Goal: Task Accomplishment & Management: Use online tool/utility

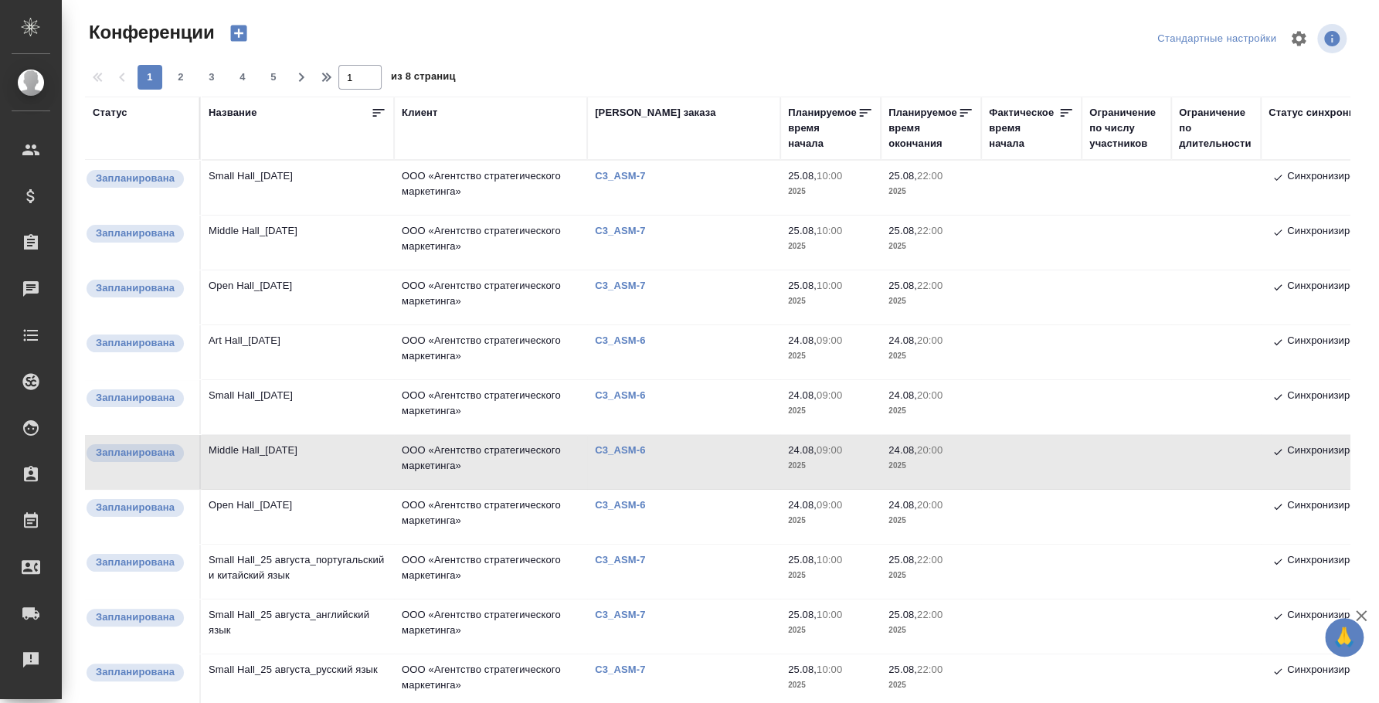
click at [286, 344] on td "Art Hall_[DATE]" at bounding box center [297, 352] width 193 height 54
click at [286, 344] on td "Art Hall_24 August" at bounding box center [297, 352] width 193 height 54
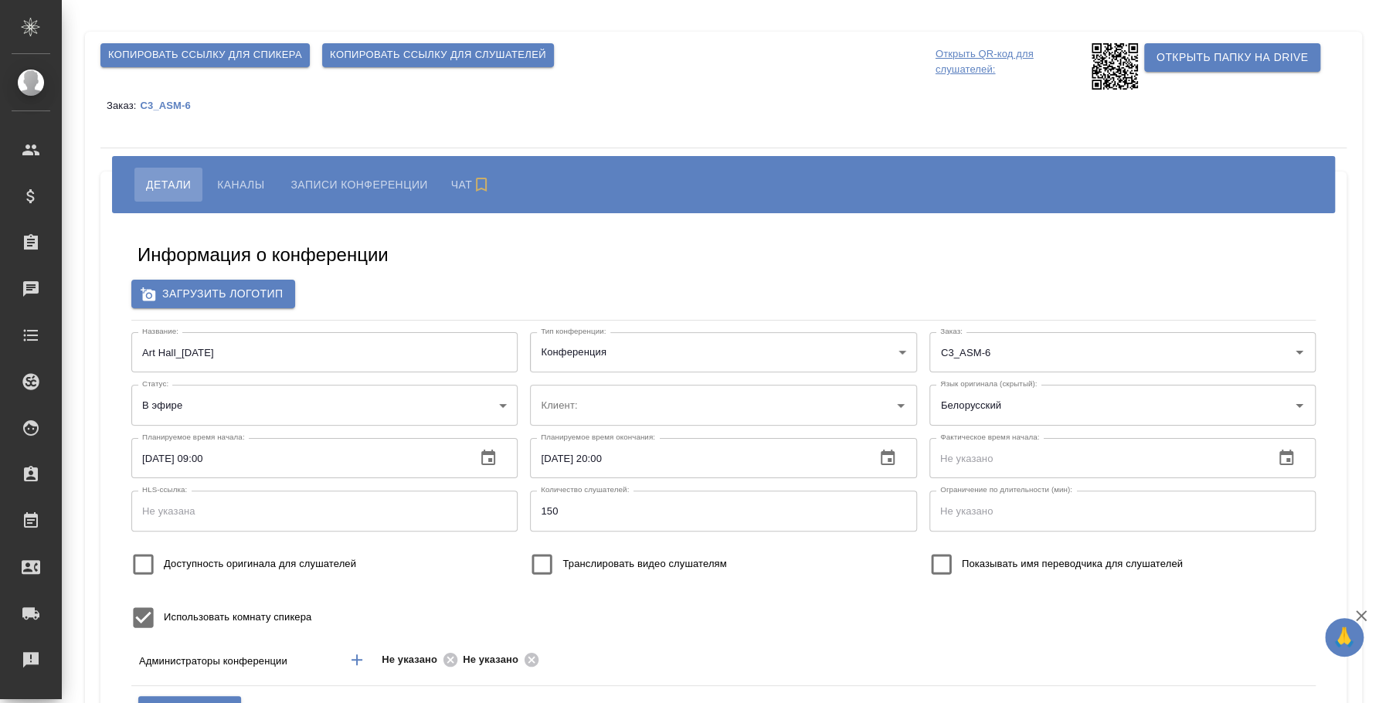
type input "ООО «Агентство стратегического маркетинга»"
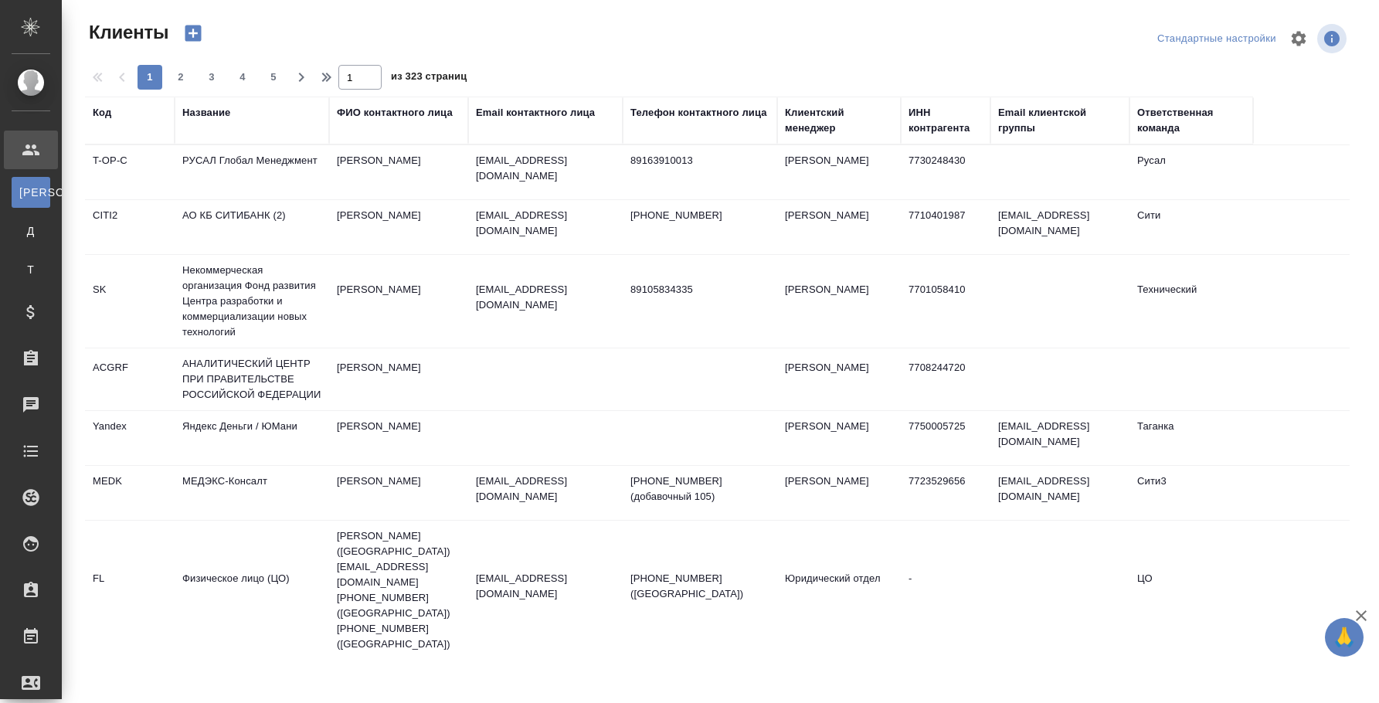
select select "RU"
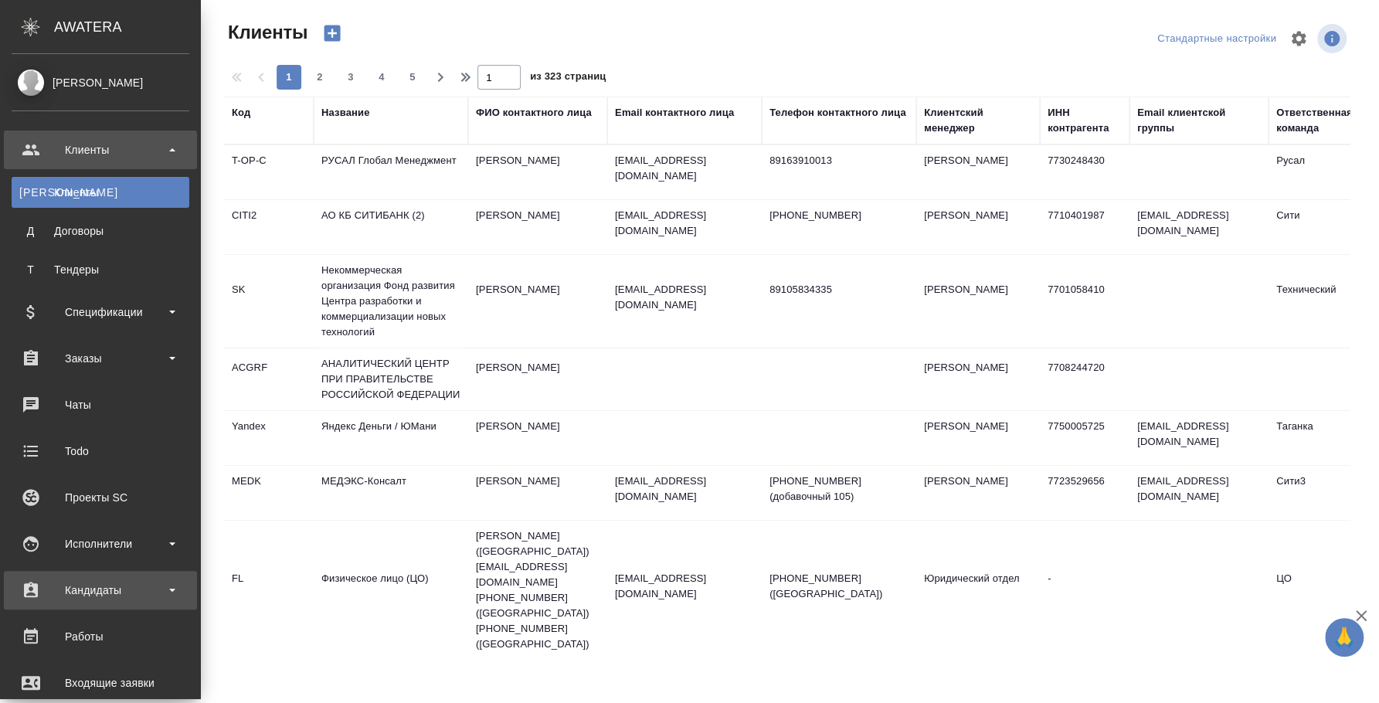
scroll to position [257, 0]
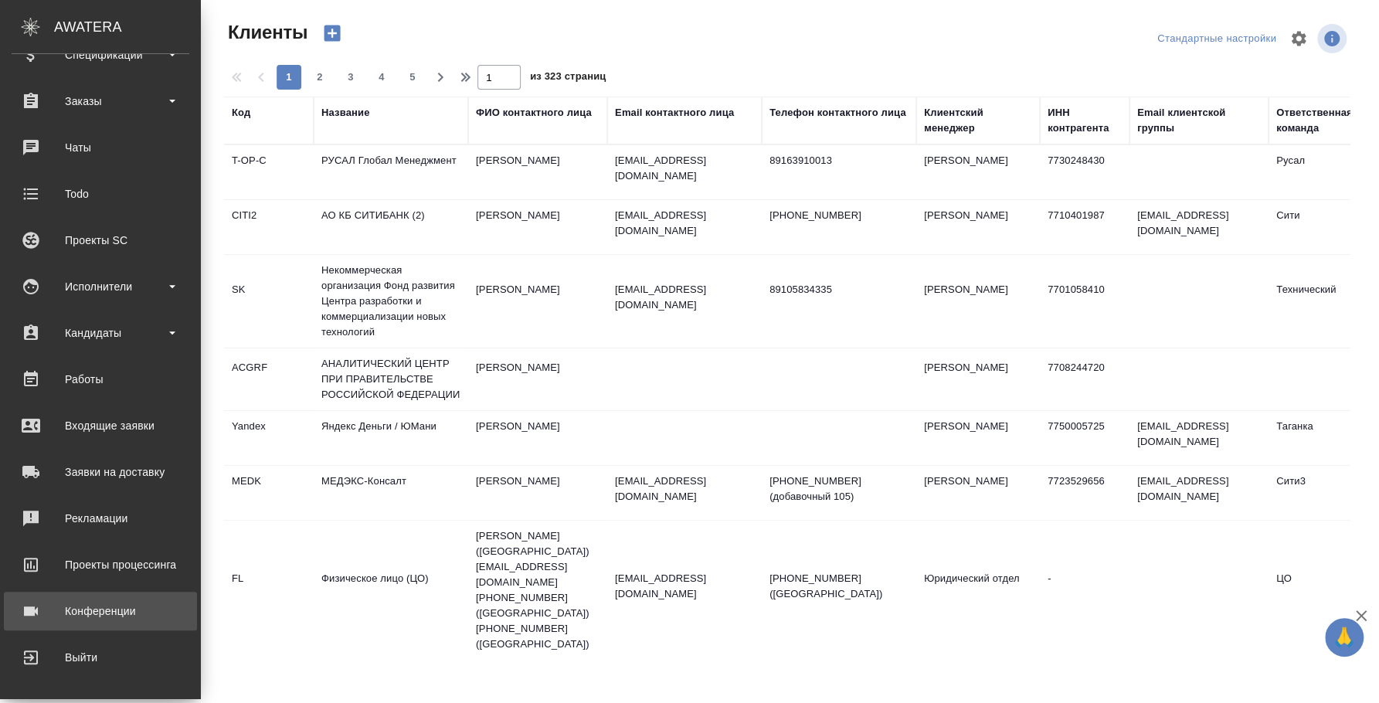
click at [128, 607] on div "Конференции" at bounding box center [101, 611] width 178 height 23
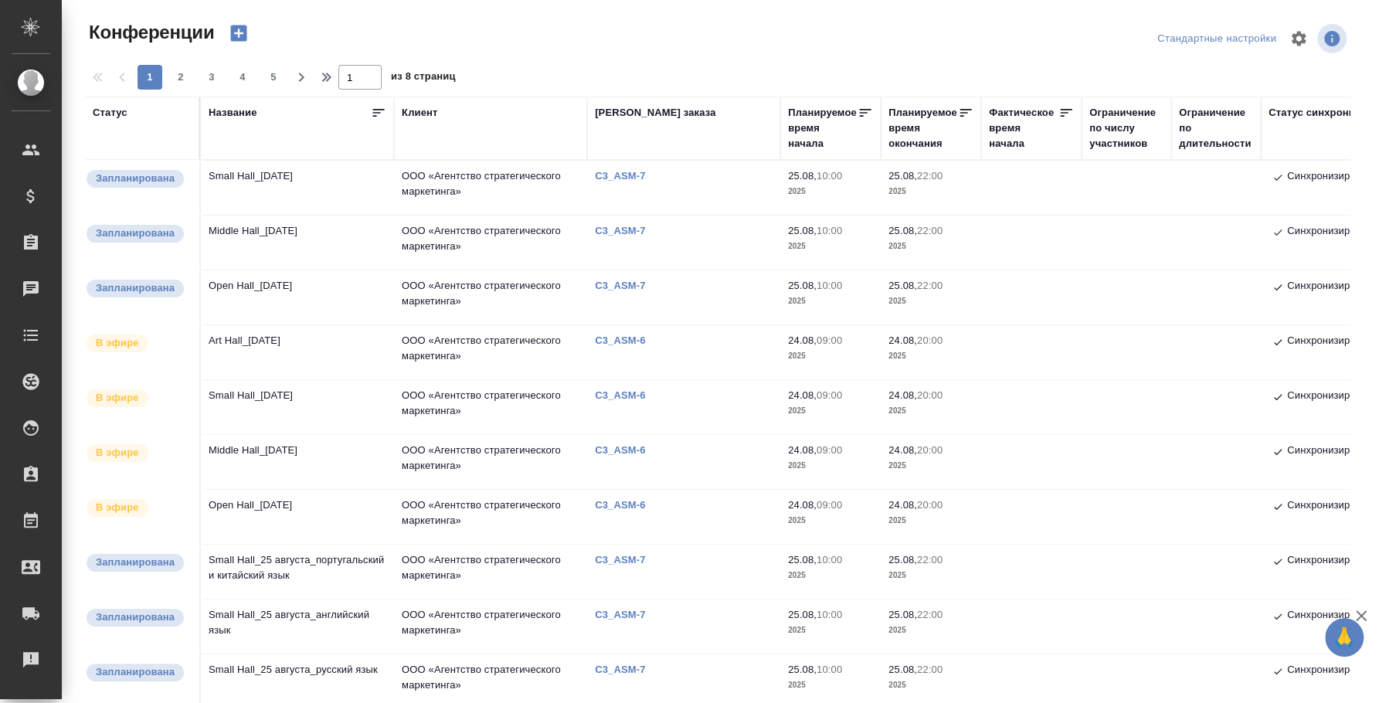
click at [245, 338] on td "Art Hall_[DATE]" at bounding box center [297, 352] width 193 height 54
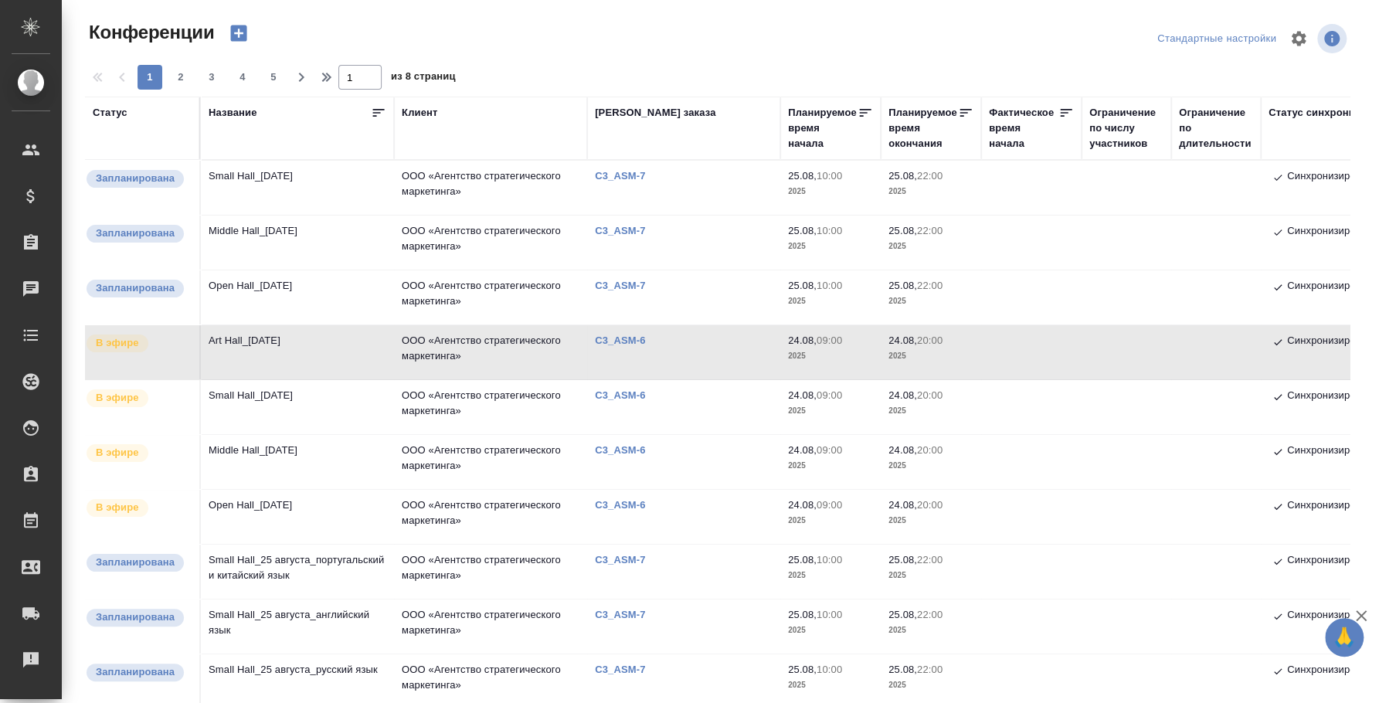
click at [245, 338] on td "Art Hall_[DATE]" at bounding box center [297, 352] width 193 height 54
click at [255, 392] on td "Small Hall_24 August" at bounding box center [297, 407] width 193 height 54
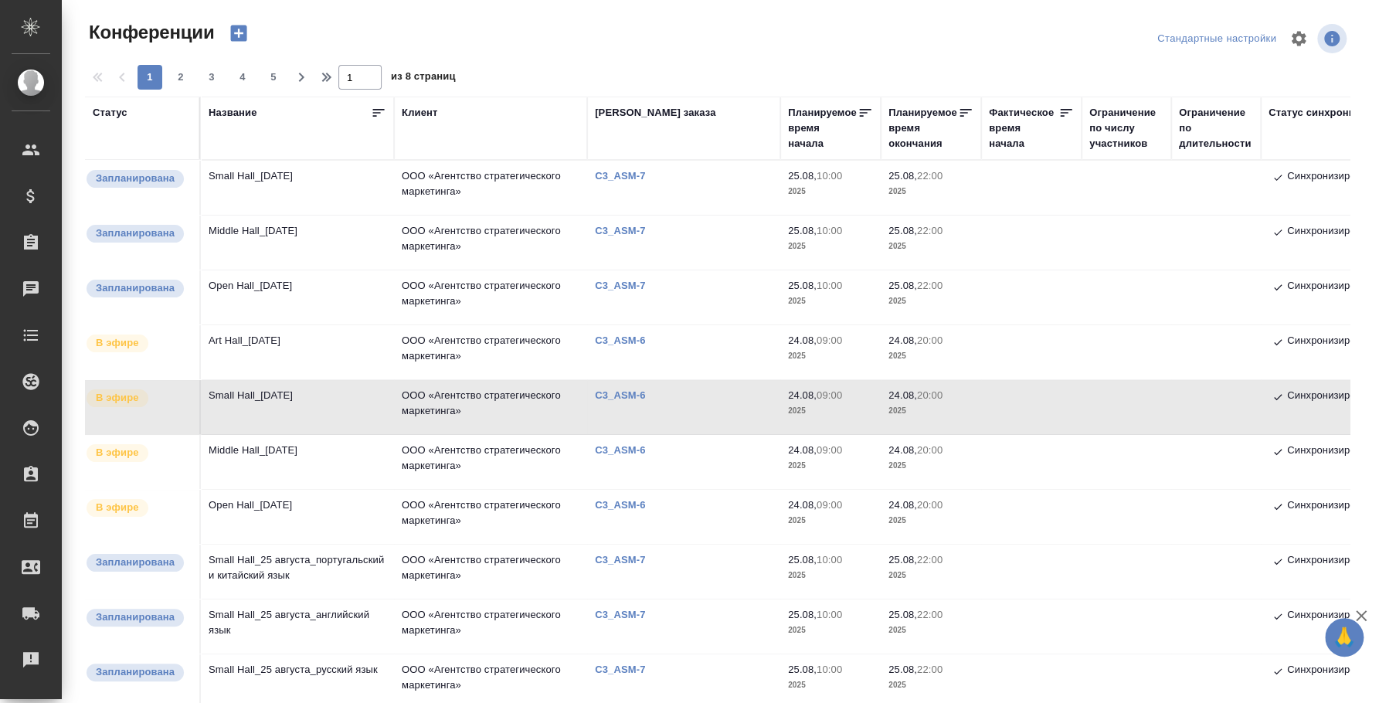
click at [272, 327] on td "Art Hall_[DATE]" at bounding box center [297, 352] width 193 height 54
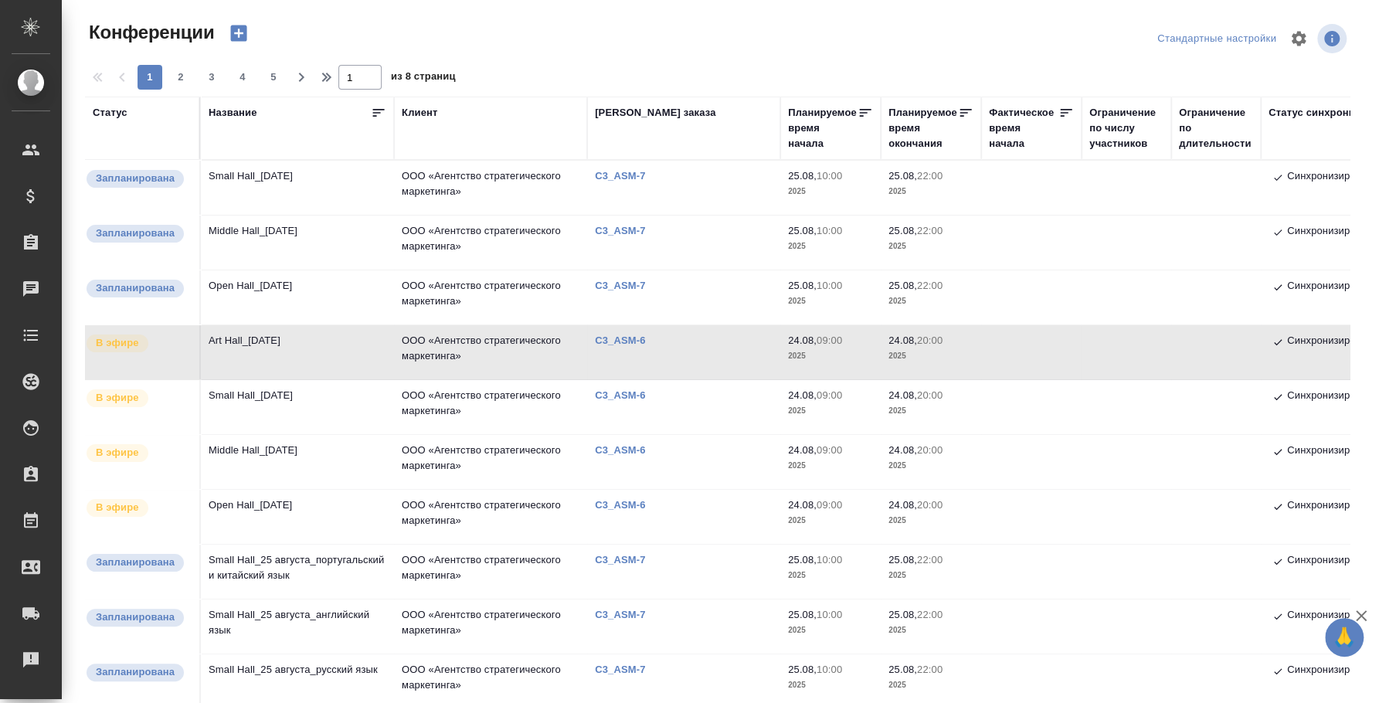
click at [272, 327] on td "Art Hall_[DATE]" at bounding box center [297, 352] width 193 height 54
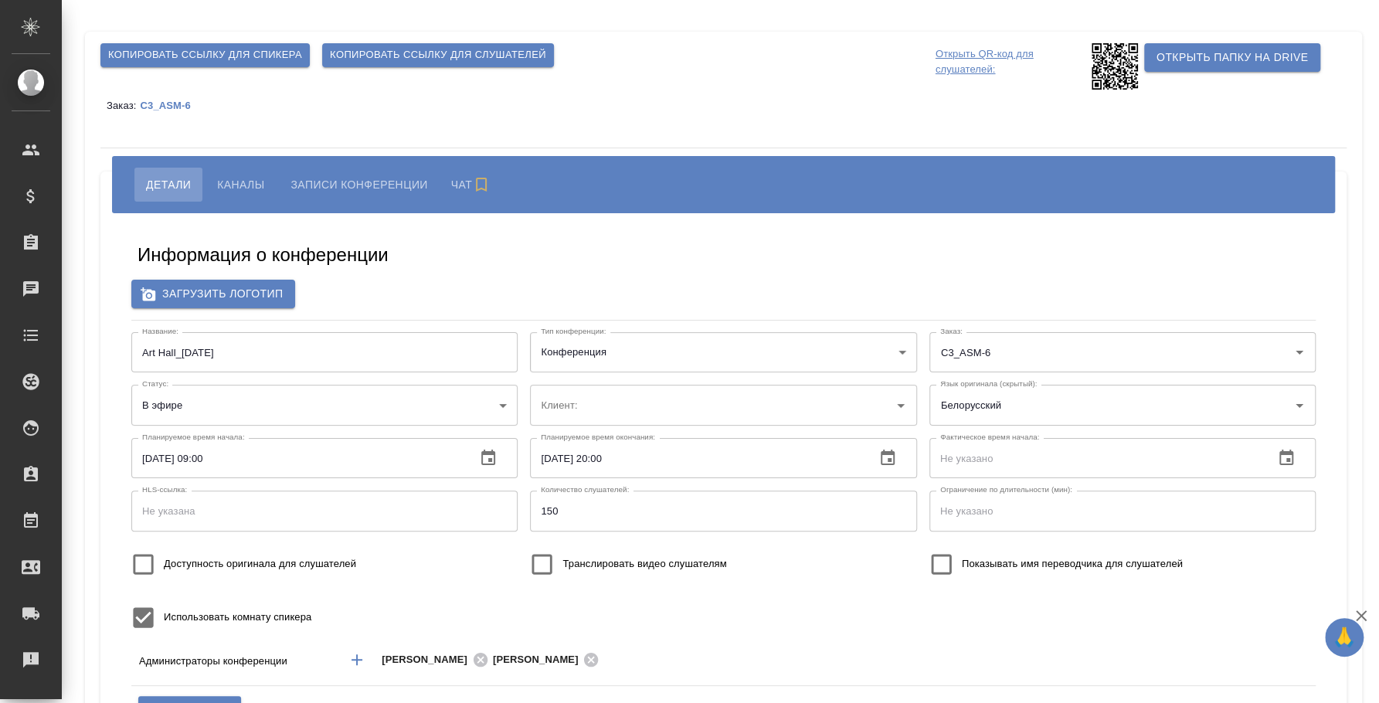
type input "ООО «Агентство стратегического маркетинга»"
type input "пле"
click at [239, 181] on span "Каналы" at bounding box center [240, 184] width 47 height 19
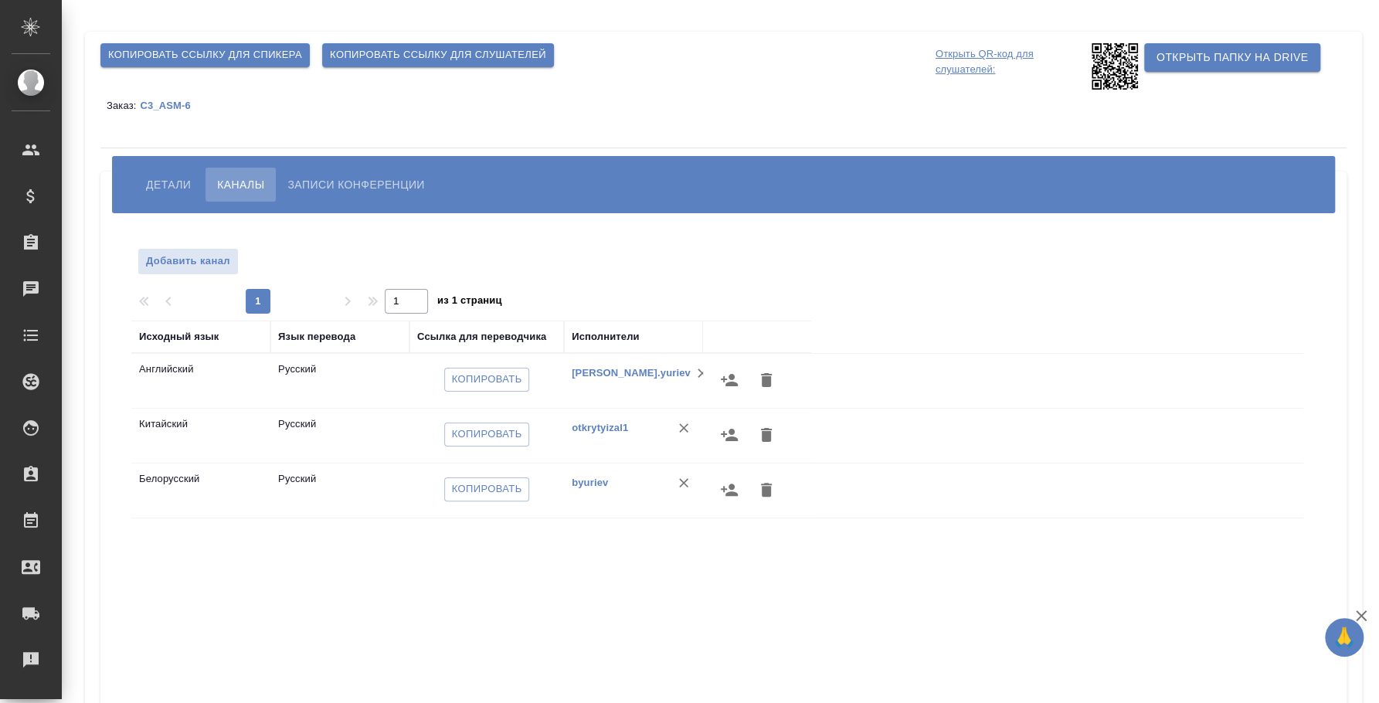
click at [362, 56] on span "Копировать ссылку для слушателей" at bounding box center [438, 55] width 216 height 18
click at [185, 183] on span "Детали" at bounding box center [168, 184] width 45 height 19
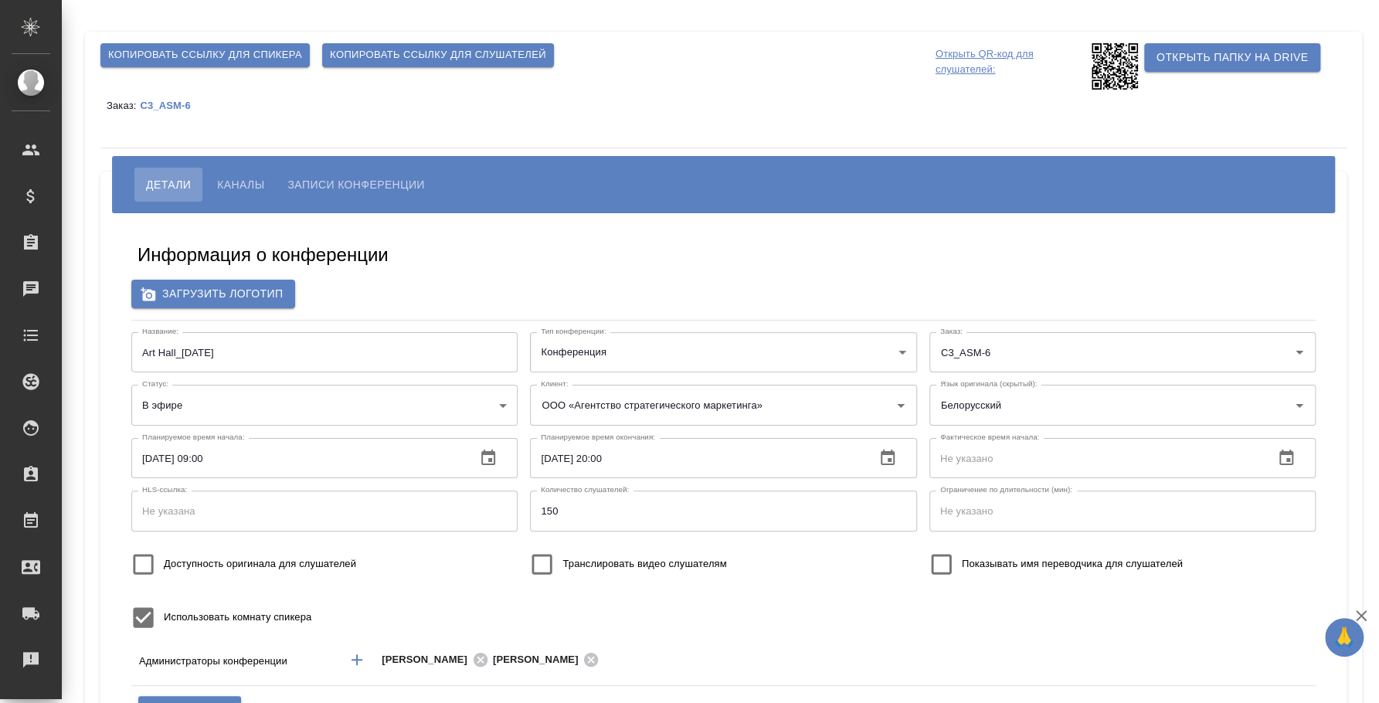
click at [223, 176] on span "Каналы" at bounding box center [240, 184] width 47 height 19
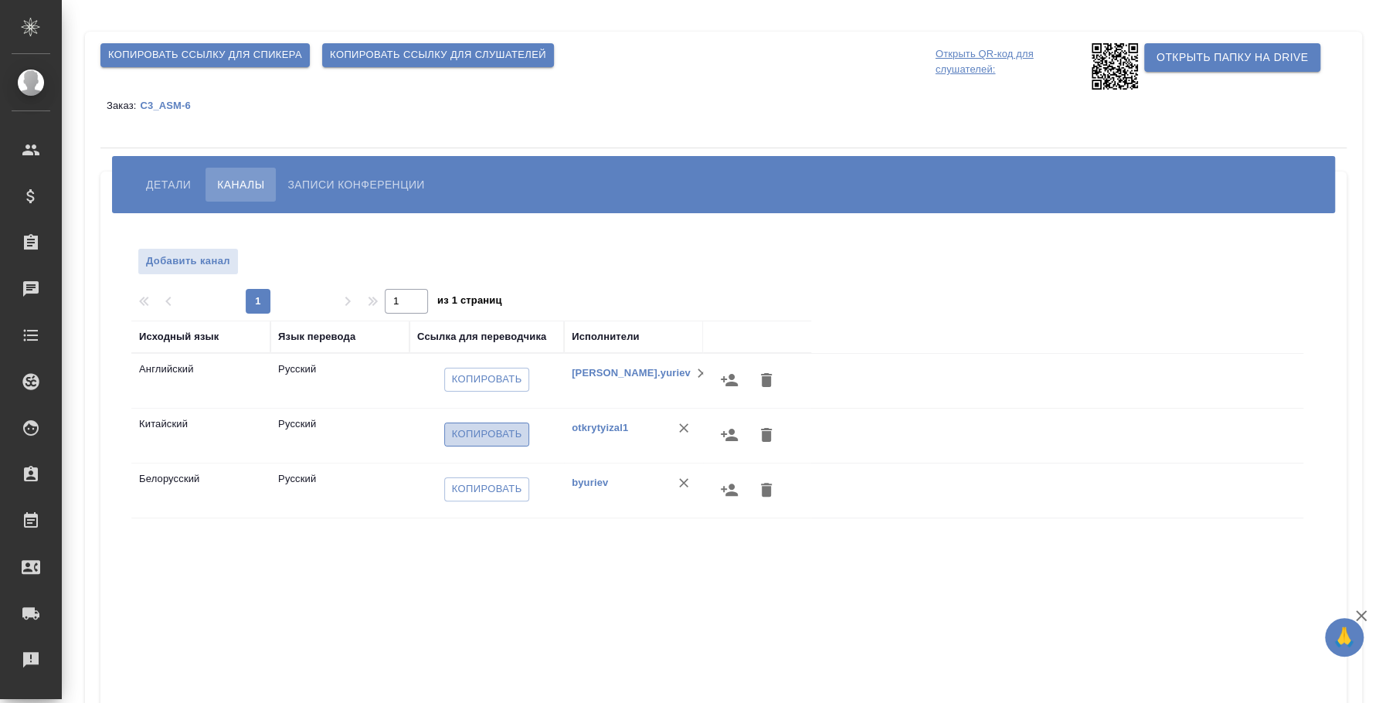
click at [491, 433] on span "Копировать" at bounding box center [487, 435] width 70 height 18
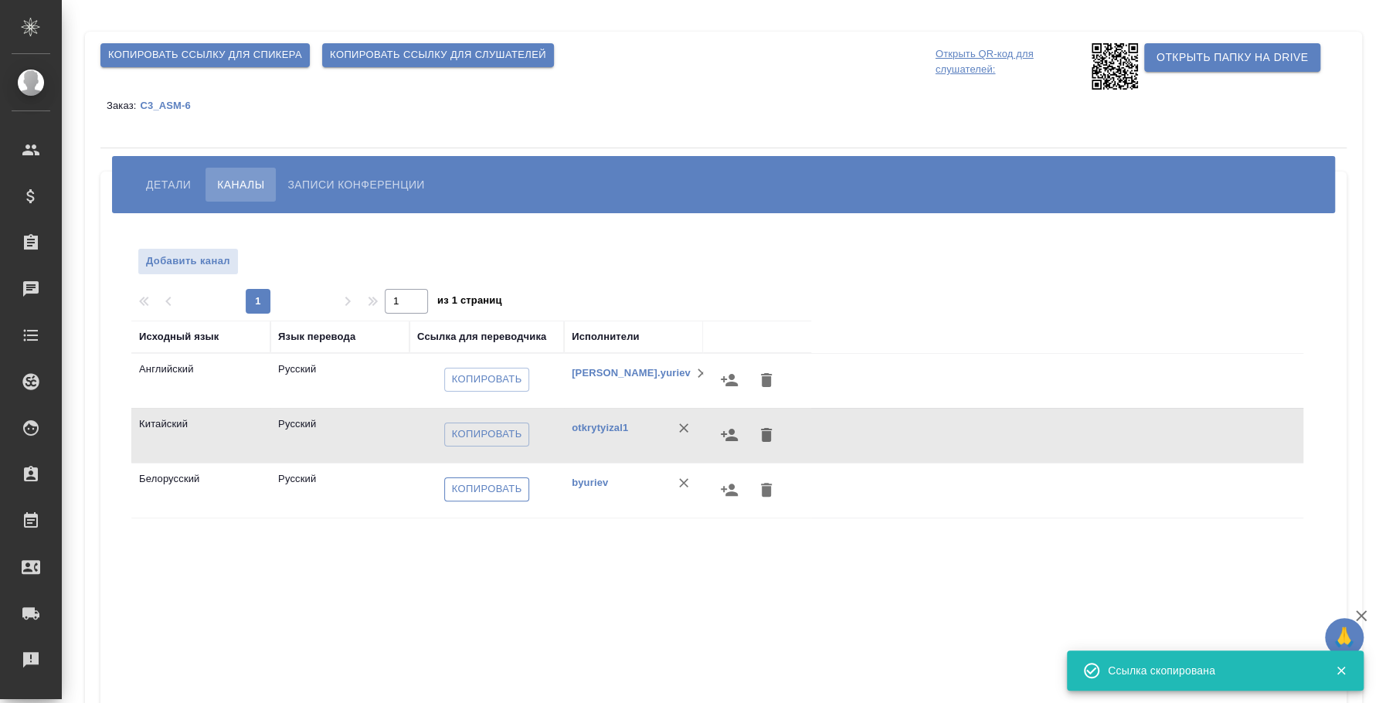
click at [495, 493] on span "Копировать" at bounding box center [487, 490] width 70 height 18
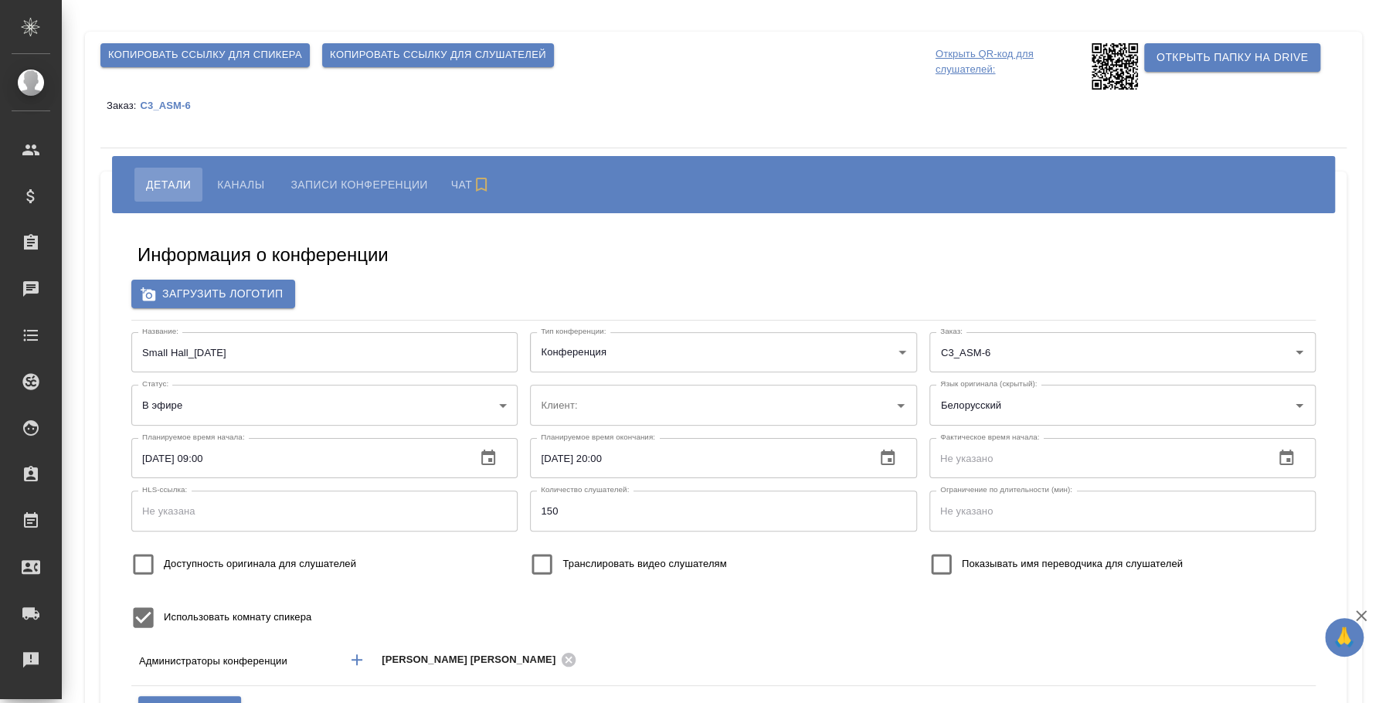
type input "ООО «Агентство стратегического маркетинга»"
type input "пле"
click at [410, 56] on span "Копировать ссылку для слушателей" at bounding box center [438, 55] width 216 height 18
type input "ООО «Агентство стратегического маркетинга»"
type input "пле"
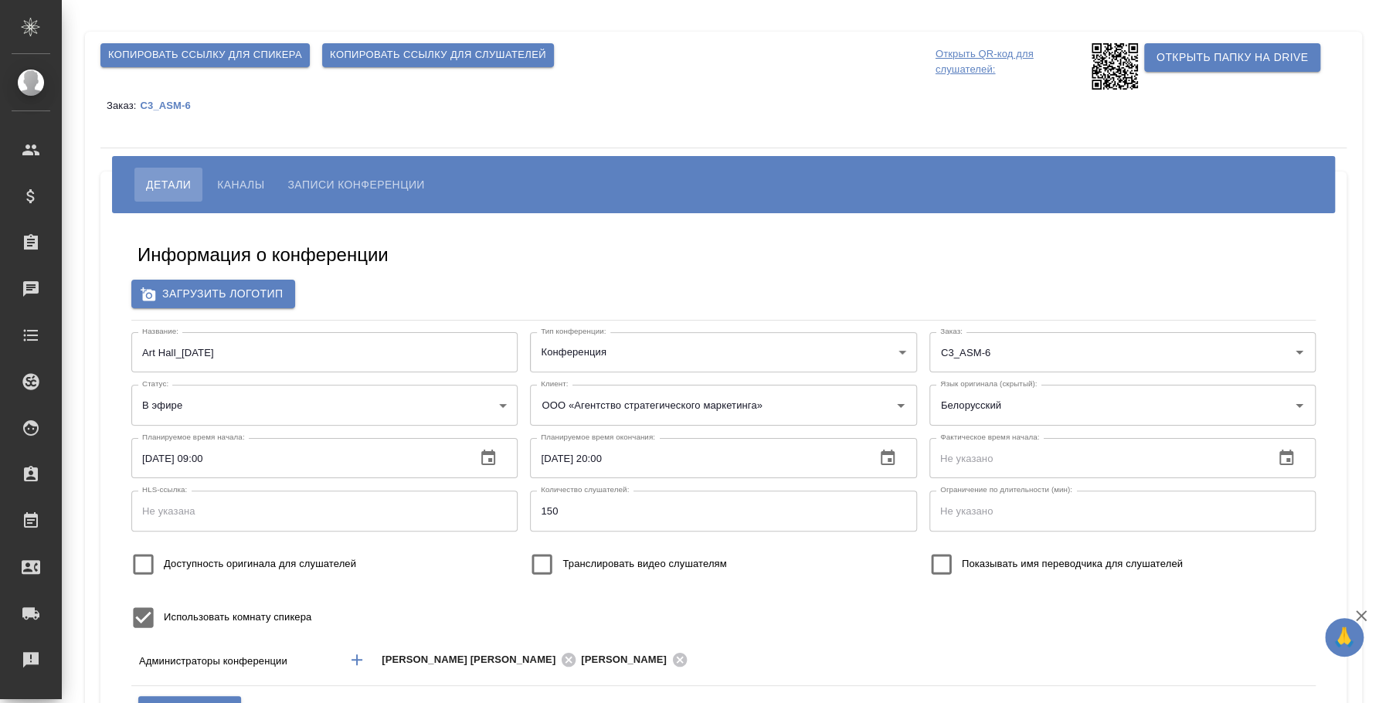
click at [236, 172] on button "Каналы" at bounding box center [241, 185] width 70 height 34
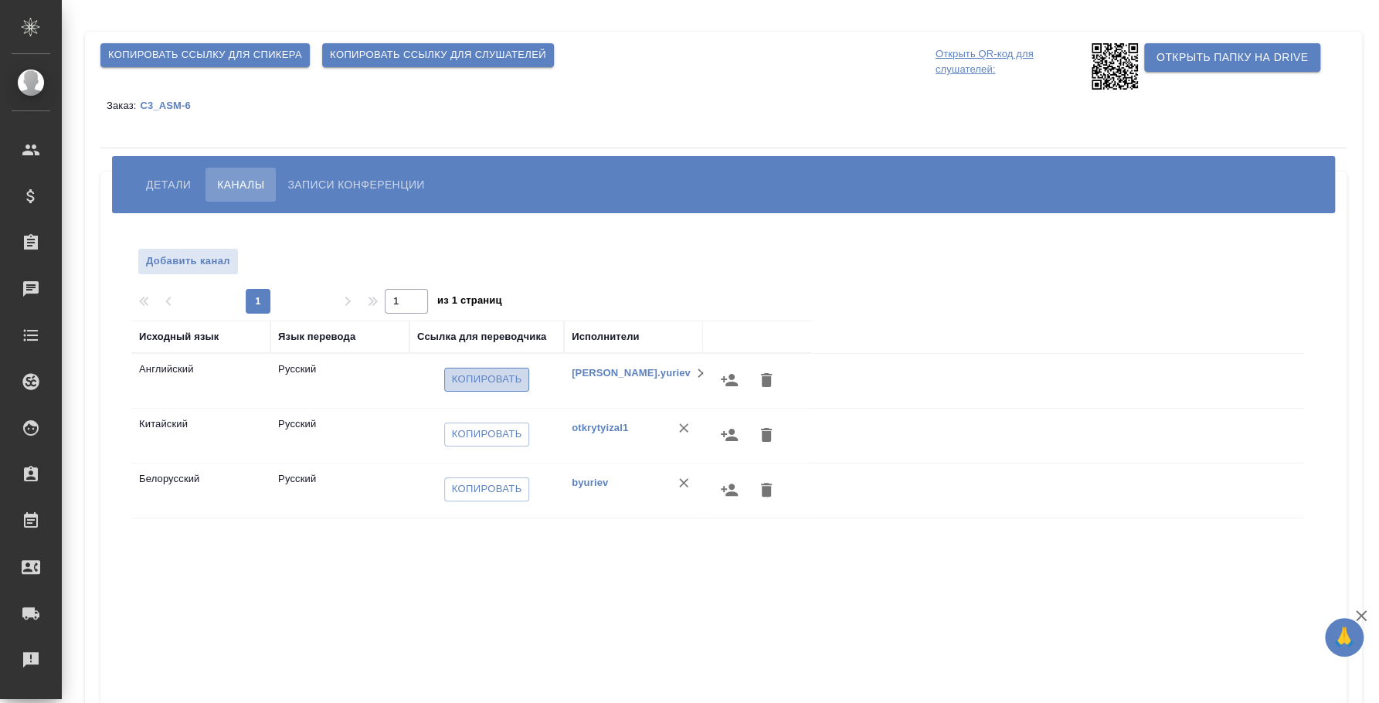
click at [478, 376] on span "Копировать" at bounding box center [487, 380] width 70 height 18
